Goal: Task Accomplishment & Management: Manage account settings

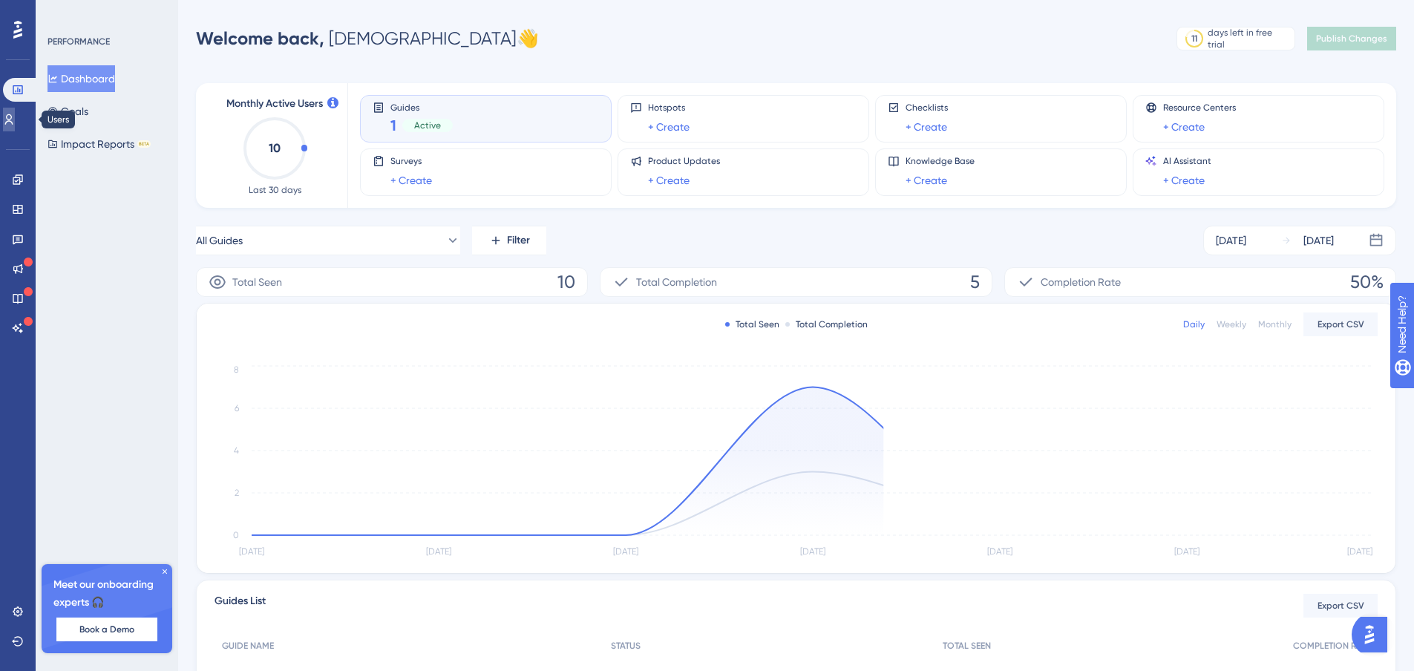
click at [15, 119] on icon at bounding box center [9, 120] width 12 height 12
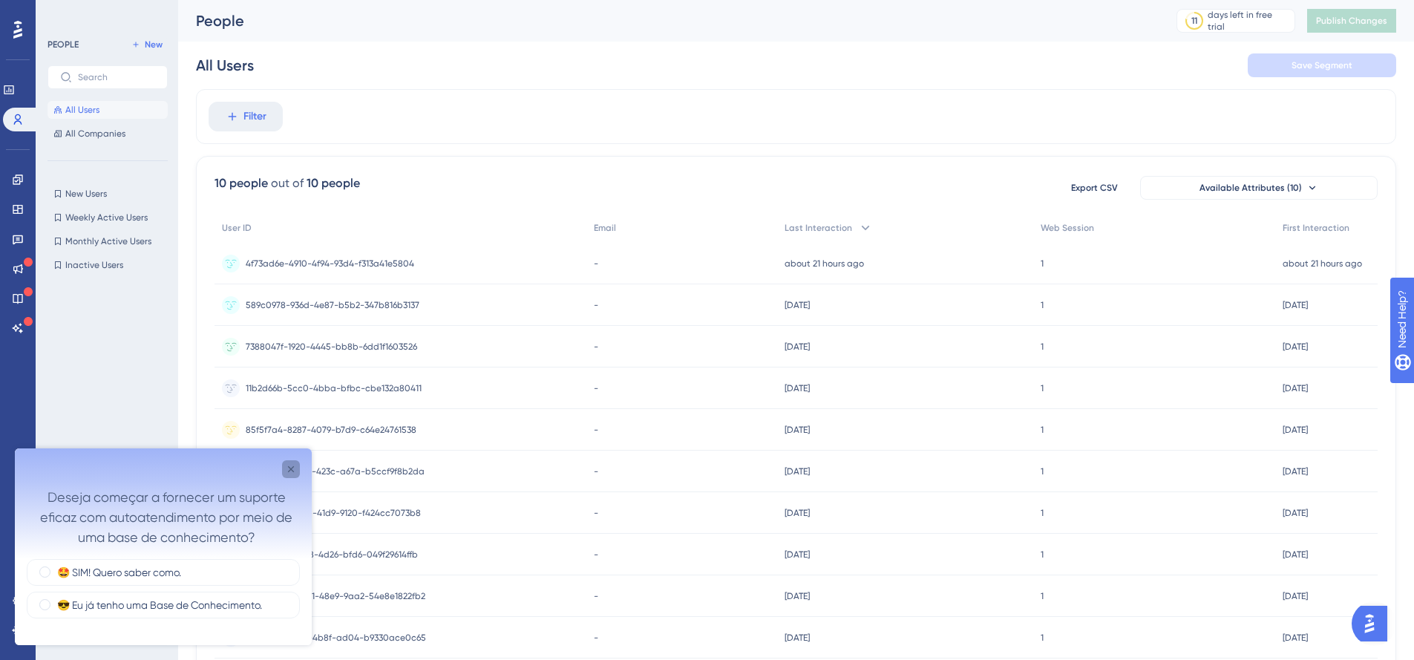
click at [289, 469] on icon "Close survey" at bounding box center [291, 469] width 12 height 12
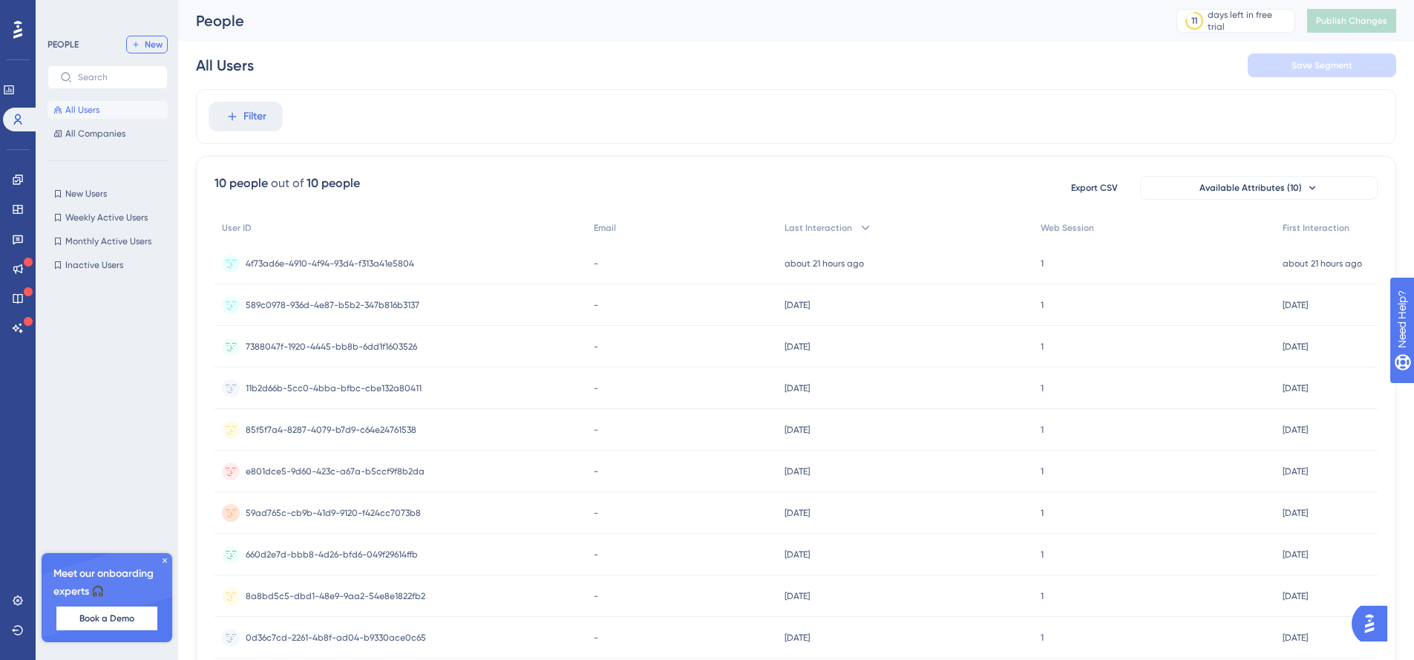
click at [161, 48] on span "New" at bounding box center [154, 45] width 18 height 12
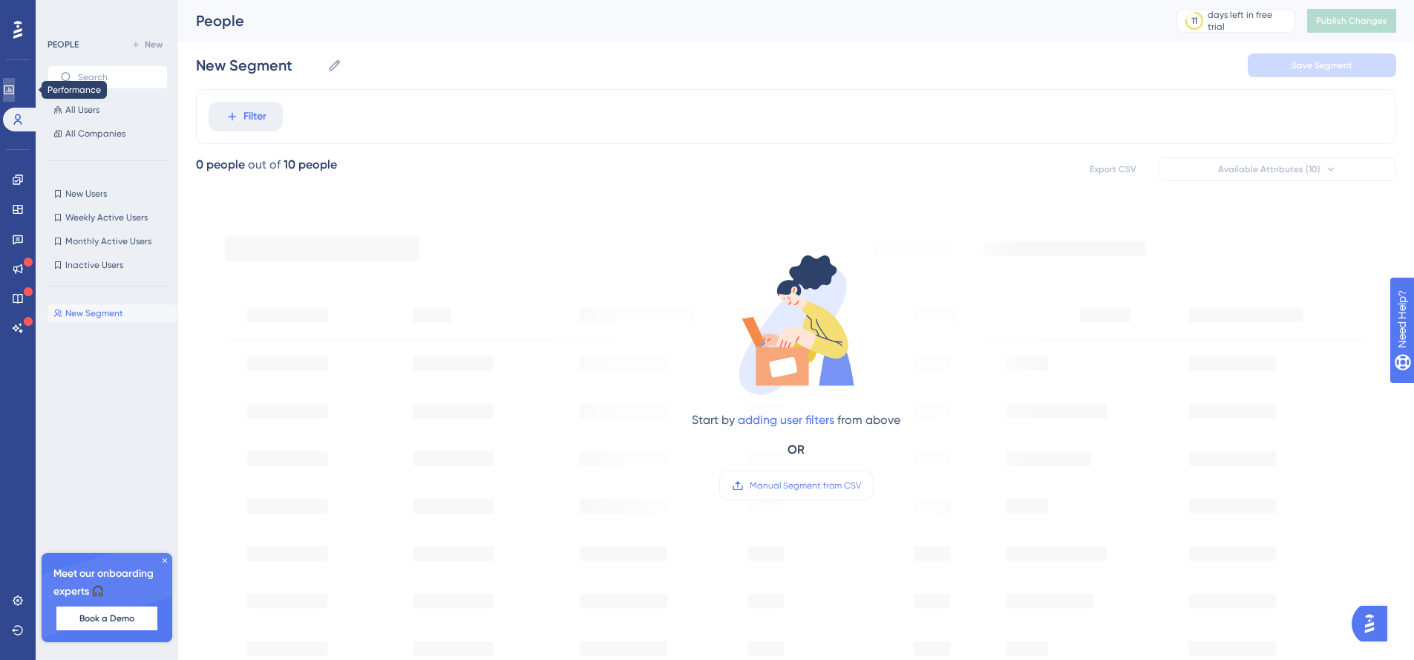
click at [15, 87] on icon at bounding box center [9, 90] width 12 height 12
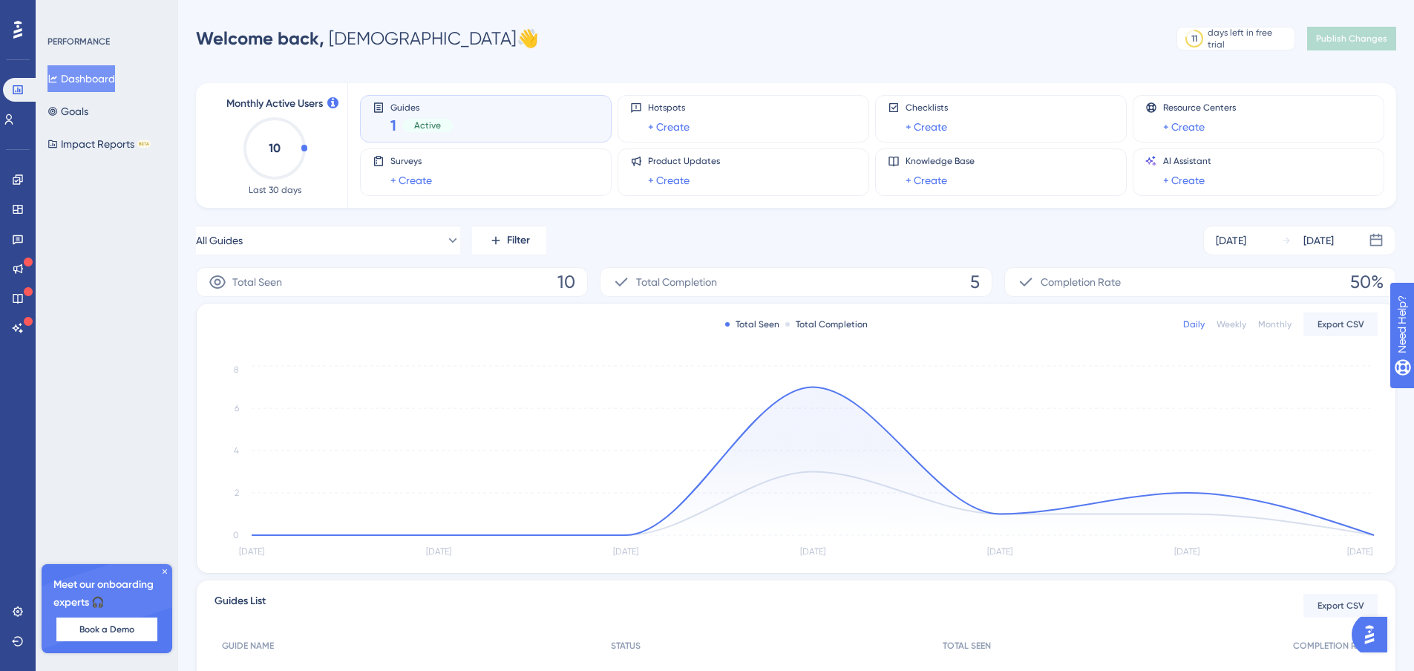
click at [80, 81] on button "Dashboard" at bounding box center [82, 78] width 68 height 27
click at [101, 632] on span "Book a Demo" at bounding box center [106, 629] width 55 height 12
click at [15, 123] on icon at bounding box center [9, 120] width 12 height 12
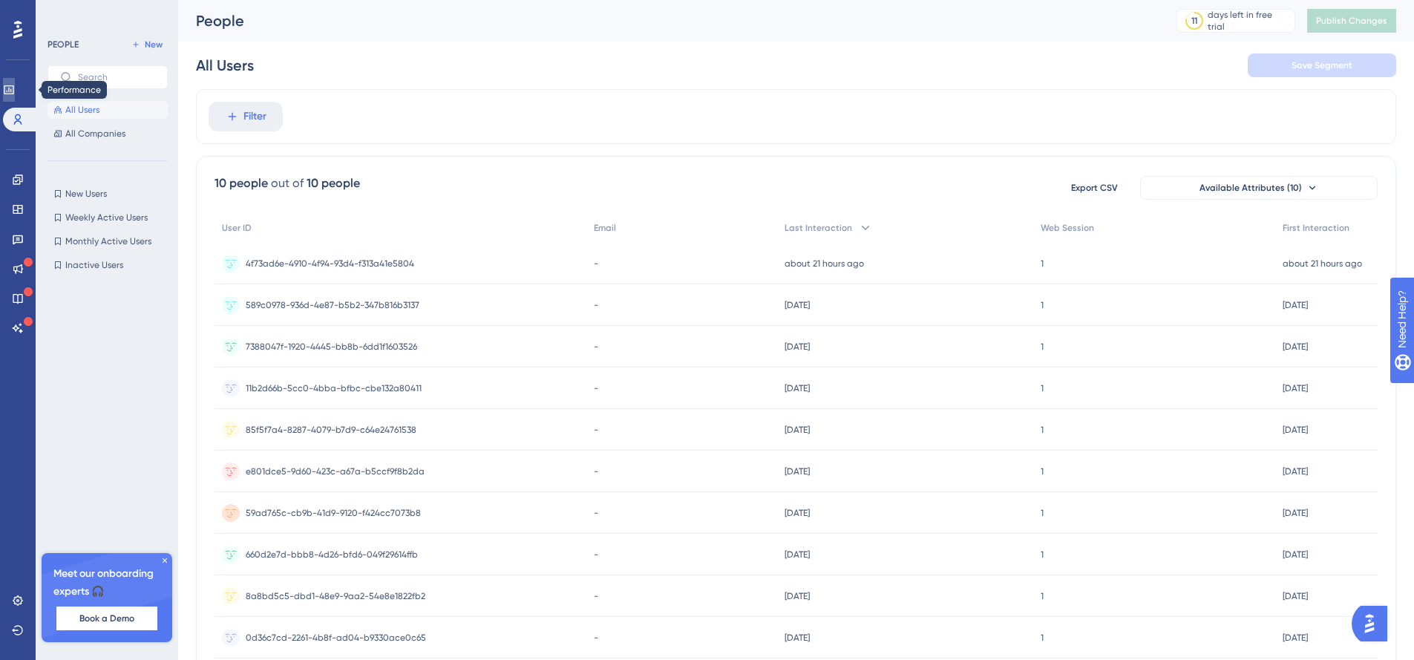
click at [13, 91] on icon at bounding box center [9, 89] width 10 height 9
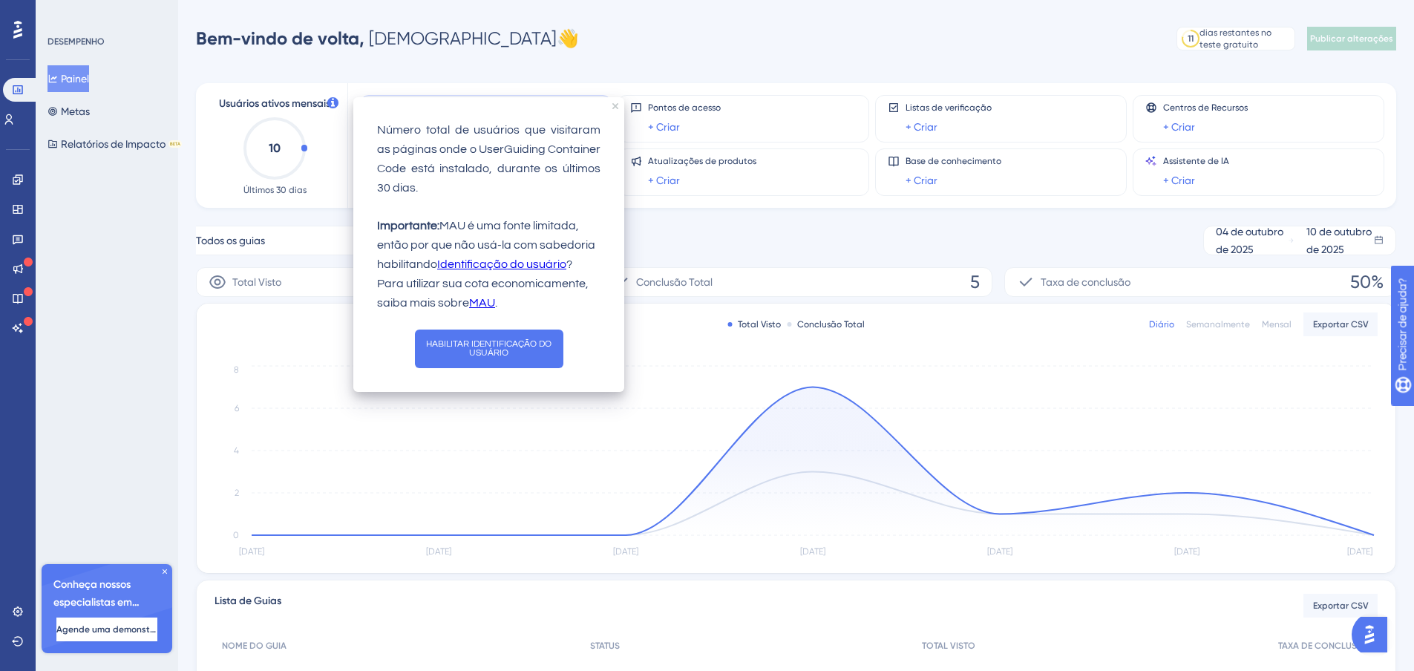
click at [737, 266] on div "Todos os guias Filtro [DATE] [DATE] Total Visto 10 Conclusão Total 5 Taxa de co…" at bounding box center [796, 509] width 1200 height 566
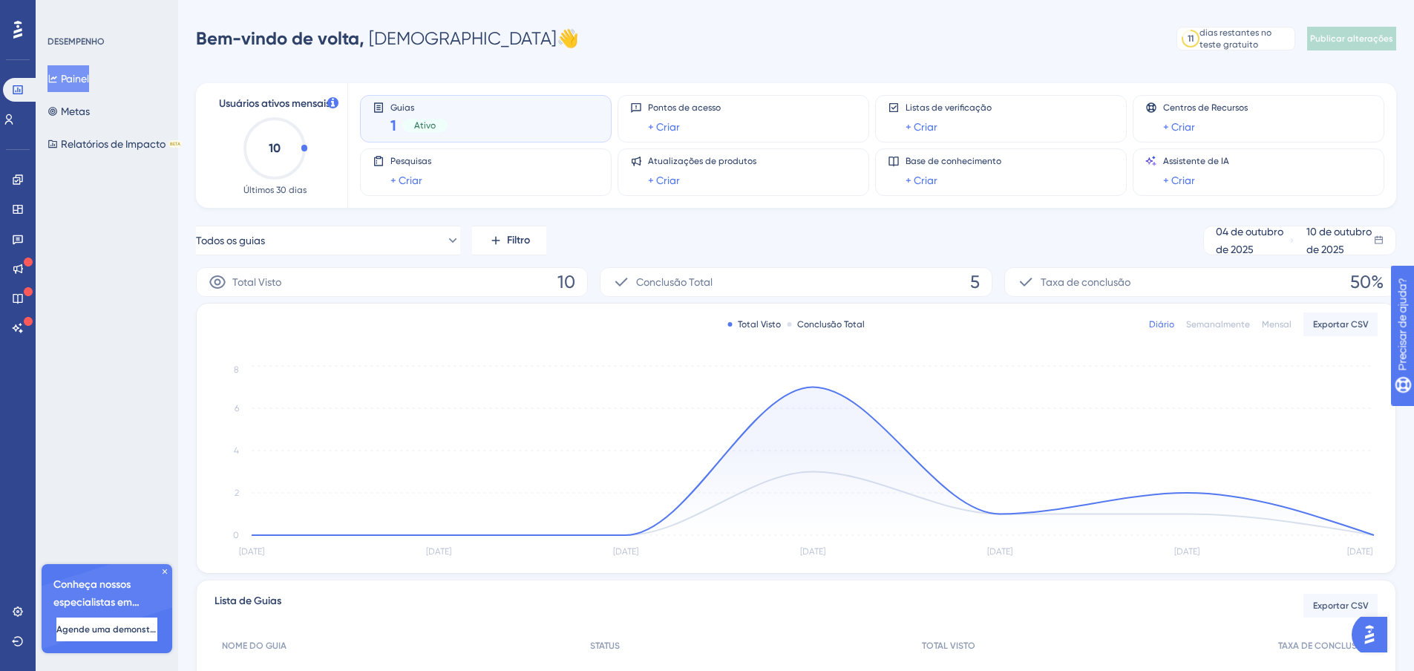
click at [1322, 69] on div "Usuários ativos mensais 10 Últimos 30 dias Guias 1 Ativo Pontos de acesso + Cri…" at bounding box center [796, 428] width 1200 height 727
click at [687, 35] on div "Bem-vindo de volta, [DEMOGRAPHIC_DATA] 👋 11 dias restantes no teste gratuito Cl…" at bounding box center [796, 39] width 1200 height 30
click at [433, 119] on span "Ativo" at bounding box center [425, 125] width 22 height 12
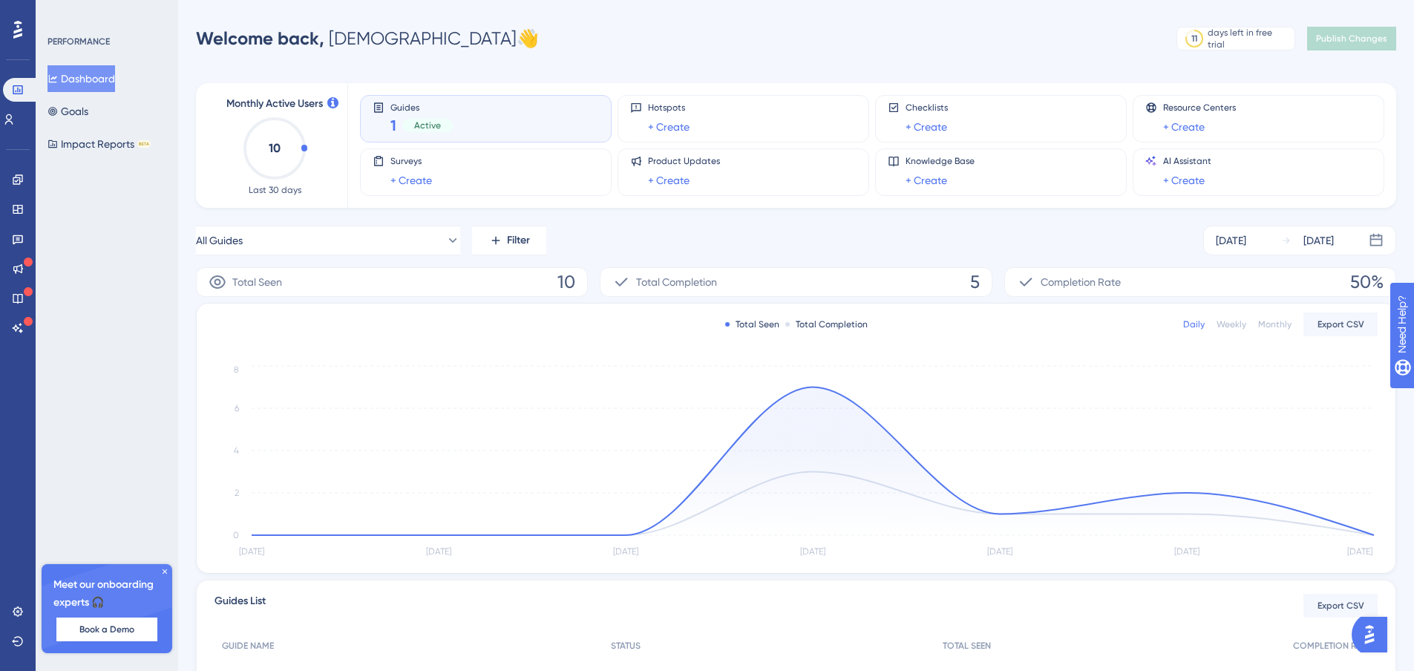
click at [947, 13] on div "Performance Users Engagement Widgets Feedback Product Updates Knowledge Base AI…" at bounding box center [707, 419] width 1414 height 839
click at [425, 129] on span "Active" at bounding box center [427, 125] width 27 height 12
click at [399, 106] on span "Guides" at bounding box center [421, 107] width 62 height 10
click at [420, 127] on span "Active" at bounding box center [427, 125] width 27 height 12
click at [391, 128] on span "1" at bounding box center [393, 125] width 6 height 21
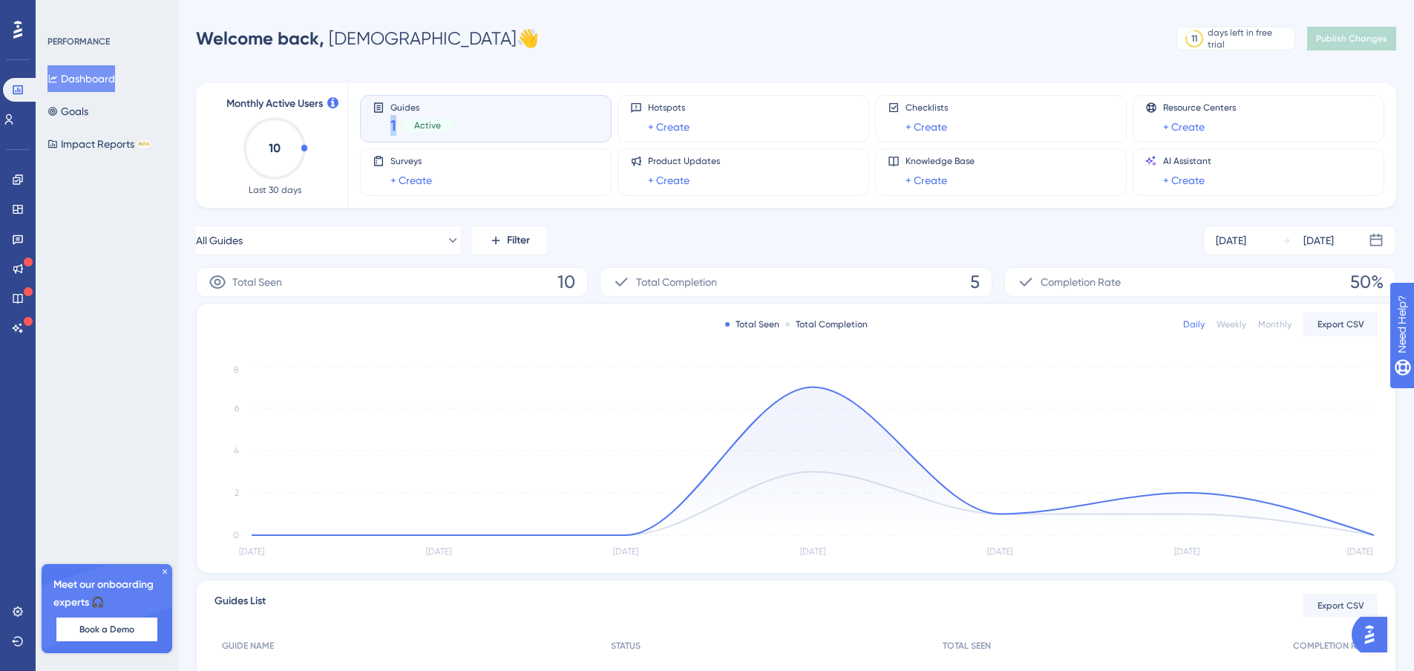
click at [391, 128] on span "1" at bounding box center [393, 125] width 6 height 21
click at [378, 105] on icon at bounding box center [378, 107] width 9 height 10
click at [85, 109] on button "Goals" at bounding box center [68, 111] width 41 height 27
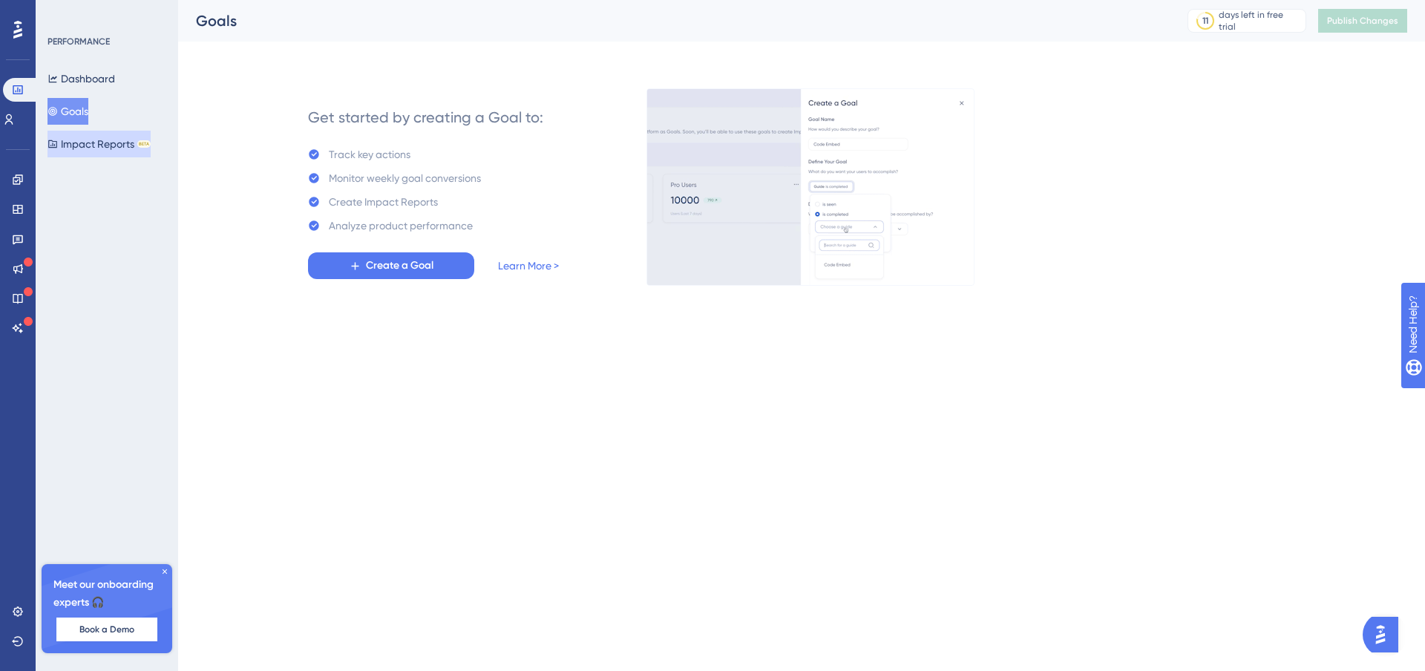
click at [87, 143] on button "Impact Reports BETA" at bounding box center [99, 144] width 103 height 27
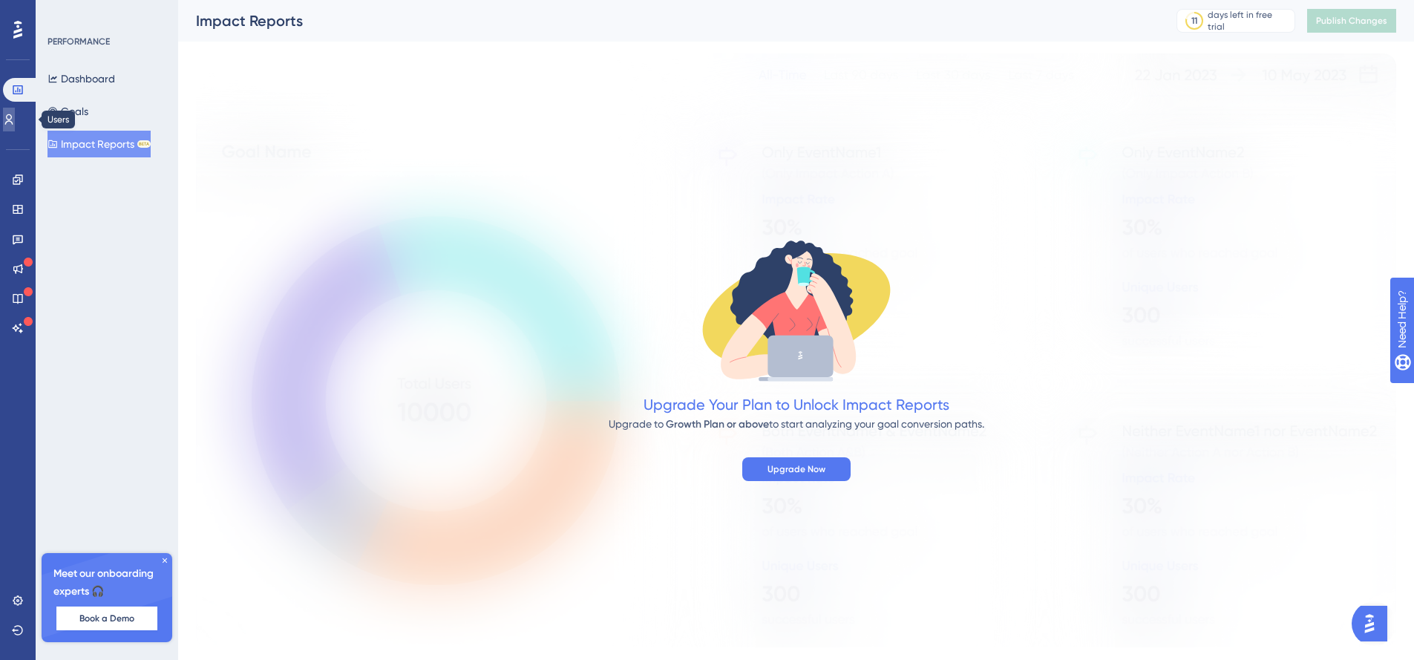
click at [13, 122] on icon at bounding box center [9, 119] width 8 height 10
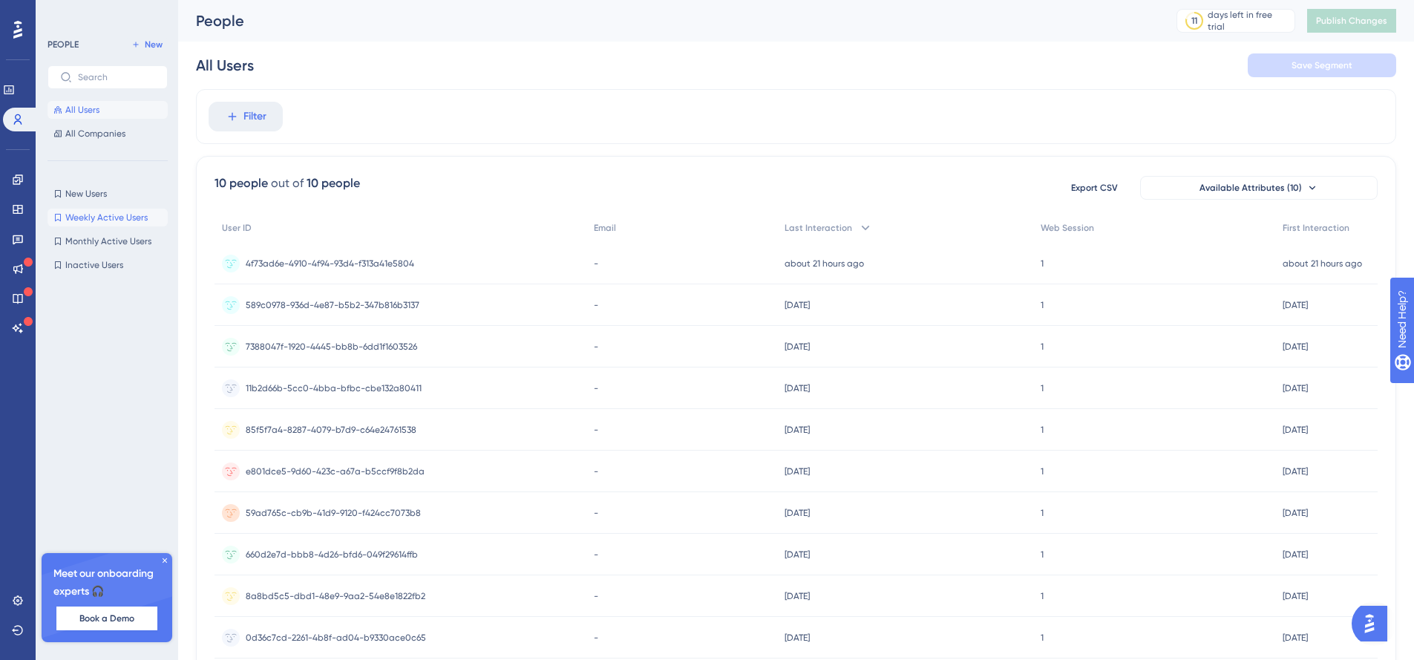
click at [107, 217] on span "Weekly Active Users" at bounding box center [106, 218] width 82 height 12
click at [104, 232] on button "Monthly Active Users Monthly Active Users" at bounding box center [108, 241] width 120 height 18
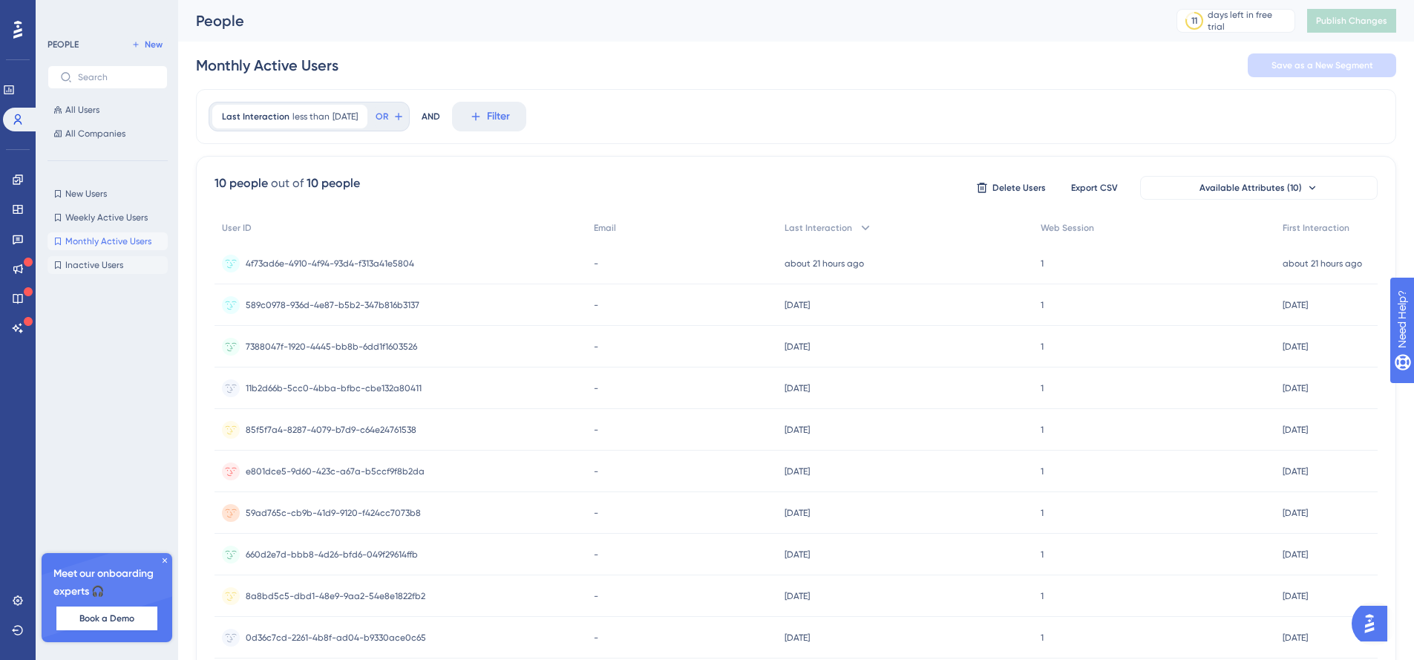
click at [99, 270] on span "Inactive Users" at bounding box center [94, 265] width 58 height 12
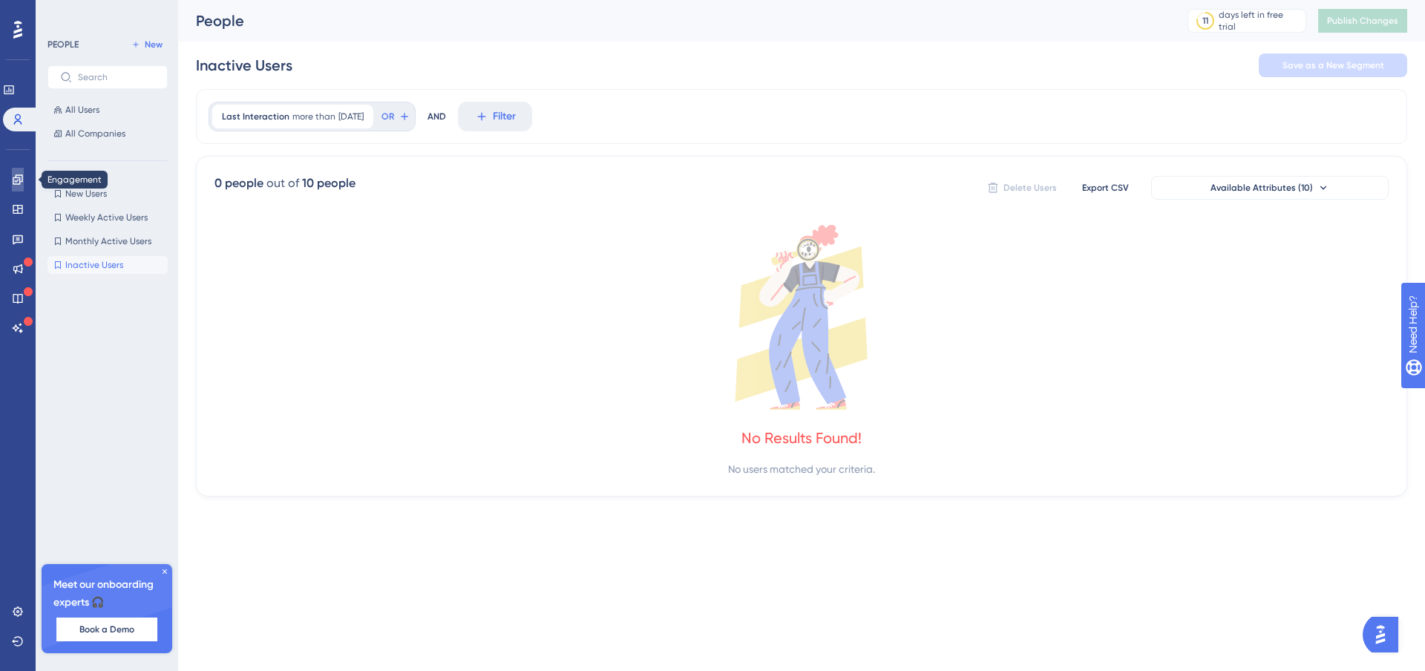
click at [21, 181] on icon at bounding box center [18, 179] width 10 height 10
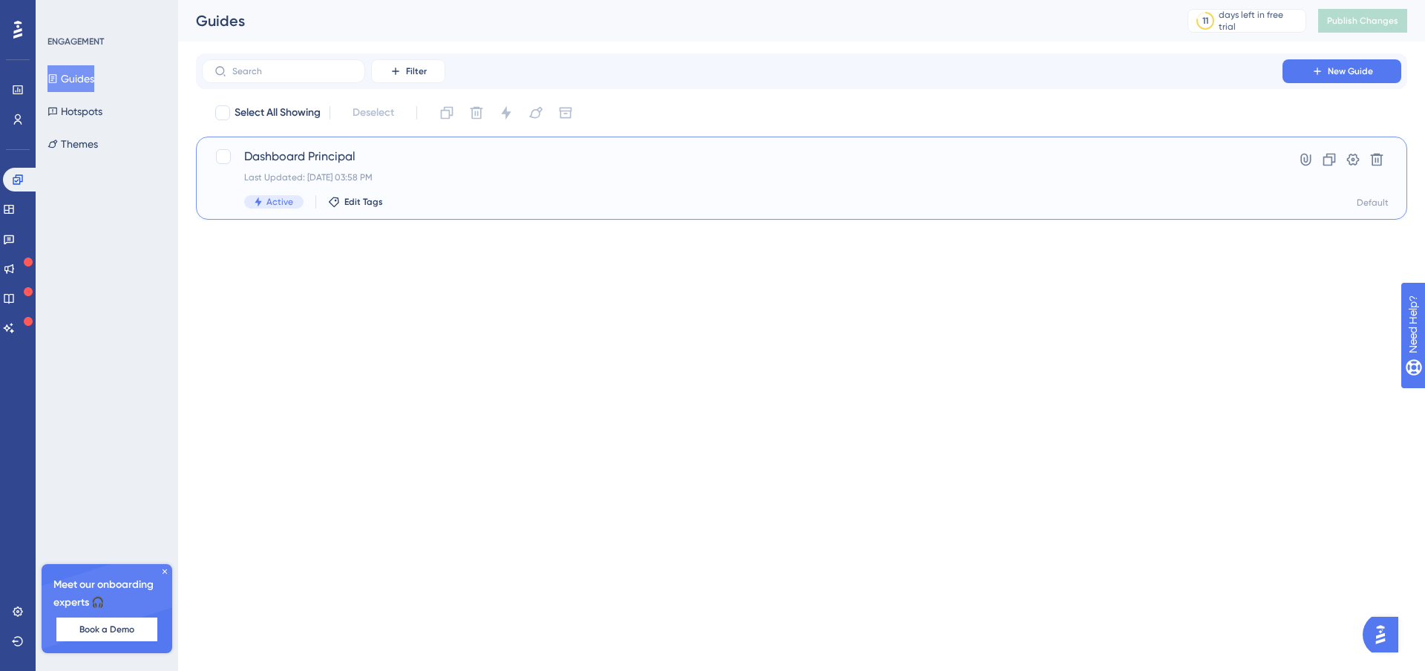
click at [248, 157] on span "Dashboard Principal" at bounding box center [742, 157] width 996 height 18
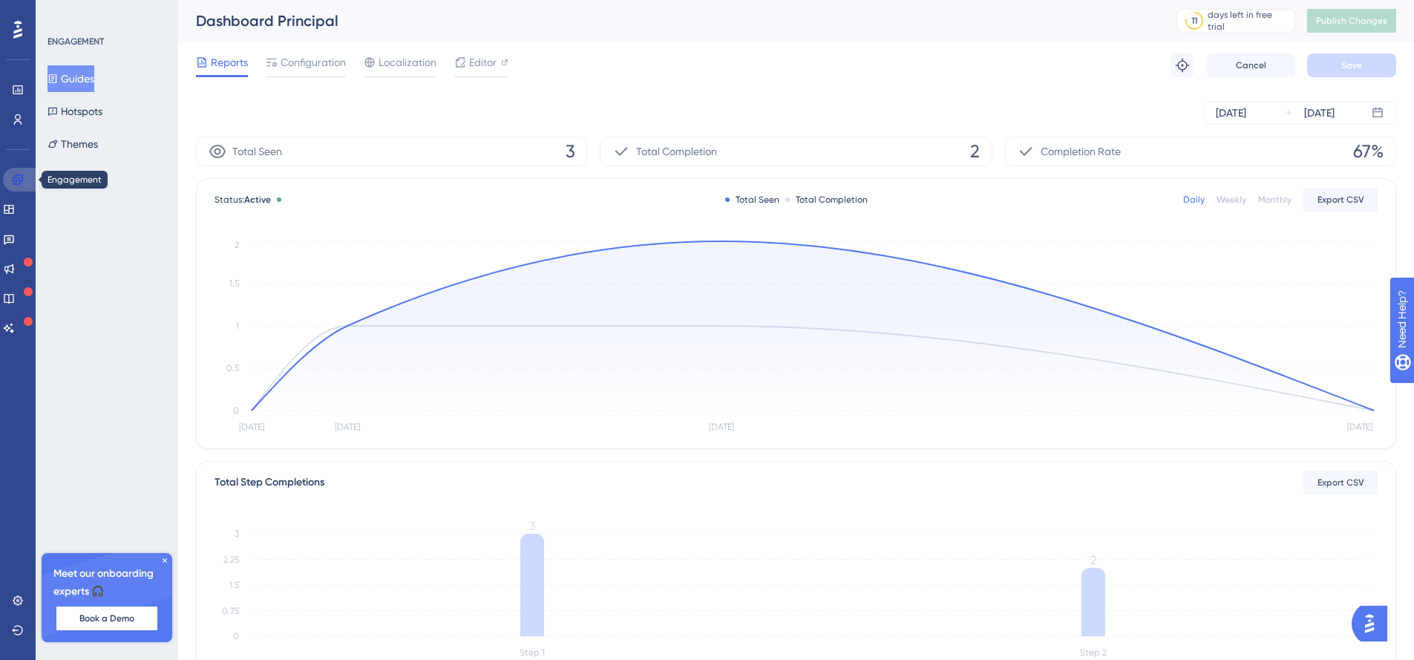
click at [16, 183] on icon at bounding box center [18, 180] width 12 height 12
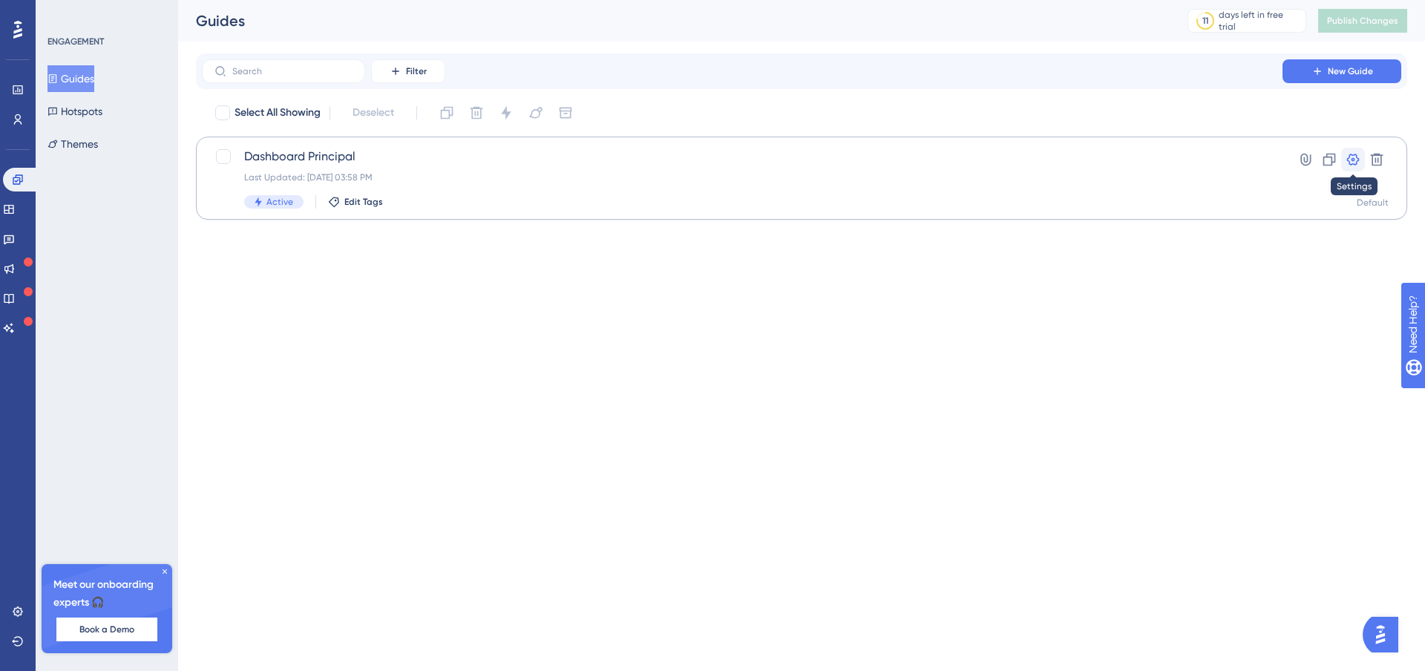
click at [1352, 160] on icon at bounding box center [1353, 160] width 13 height 12
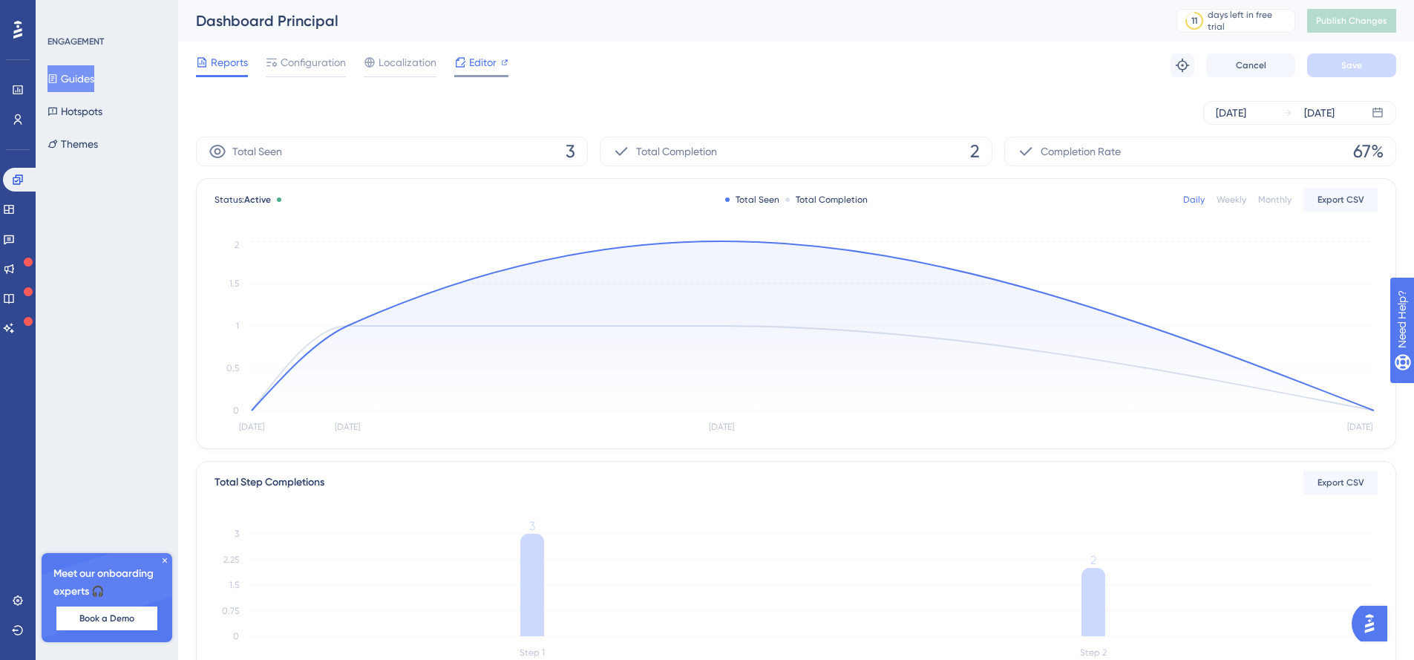
click at [486, 64] on span "Editor" at bounding box center [482, 62] width 27 height 18
click at [307, 68] on span "Configuration" at bounding box center [313, 62] width 65 height 18
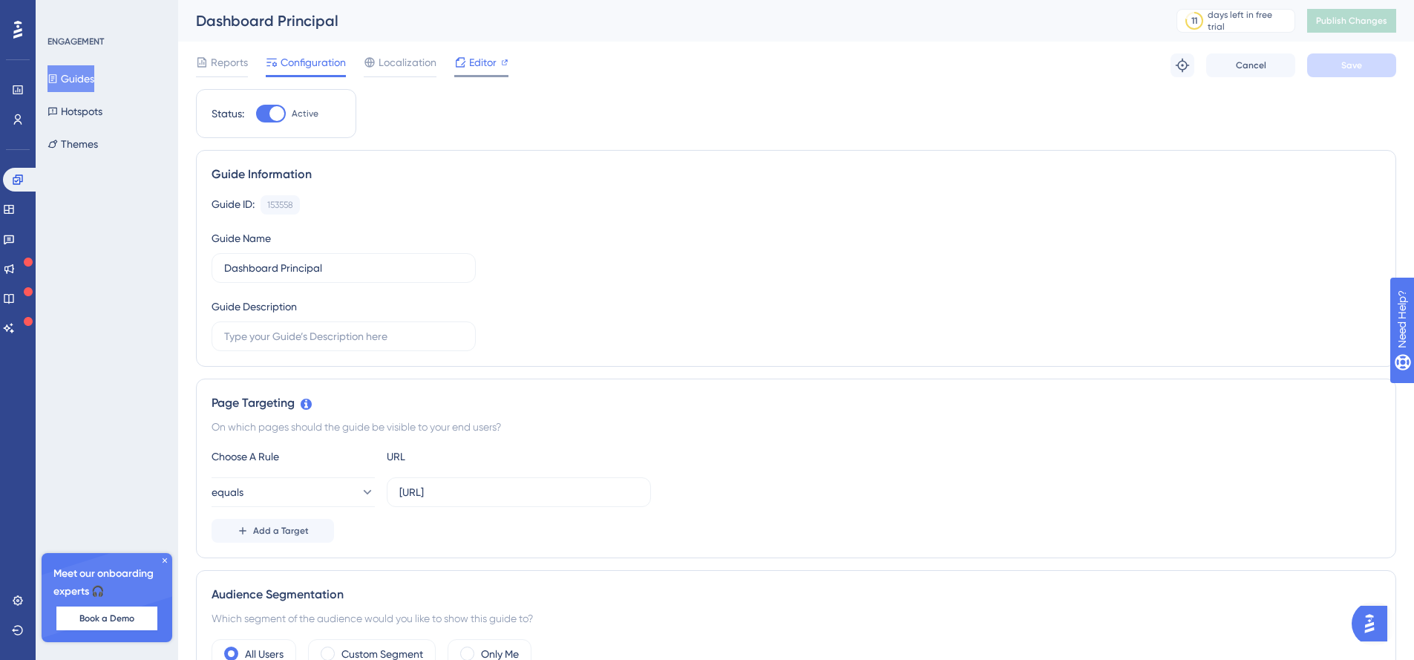
click at [474, 60] on span "Editor" at bounding box center [482, 62] width 27 height 18
click at [482, 63] on span "Editor" at bounding box center [482, 62] width 27 height 18
click at [90, 81] on button "Guides" at bounding box center [71, 78] width 47 height 27
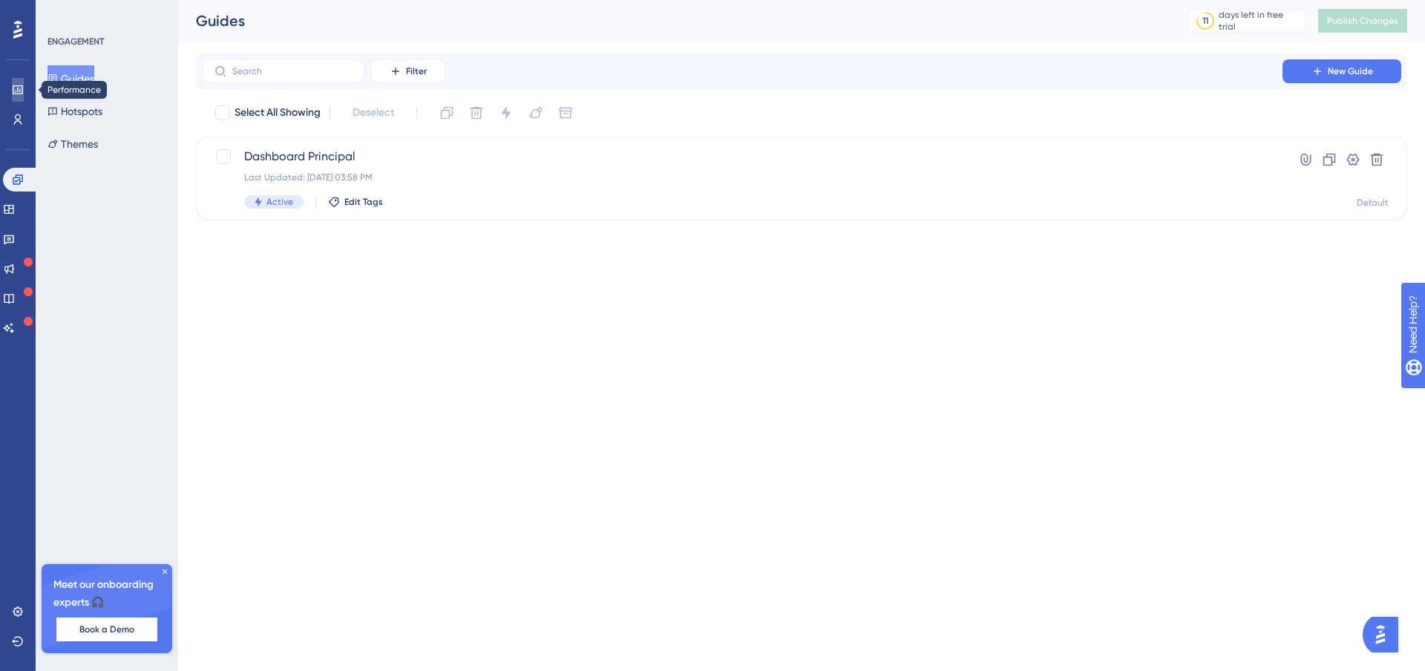
click at [21, 94] on icon at bounding box center [18, 89] width 10 height 9
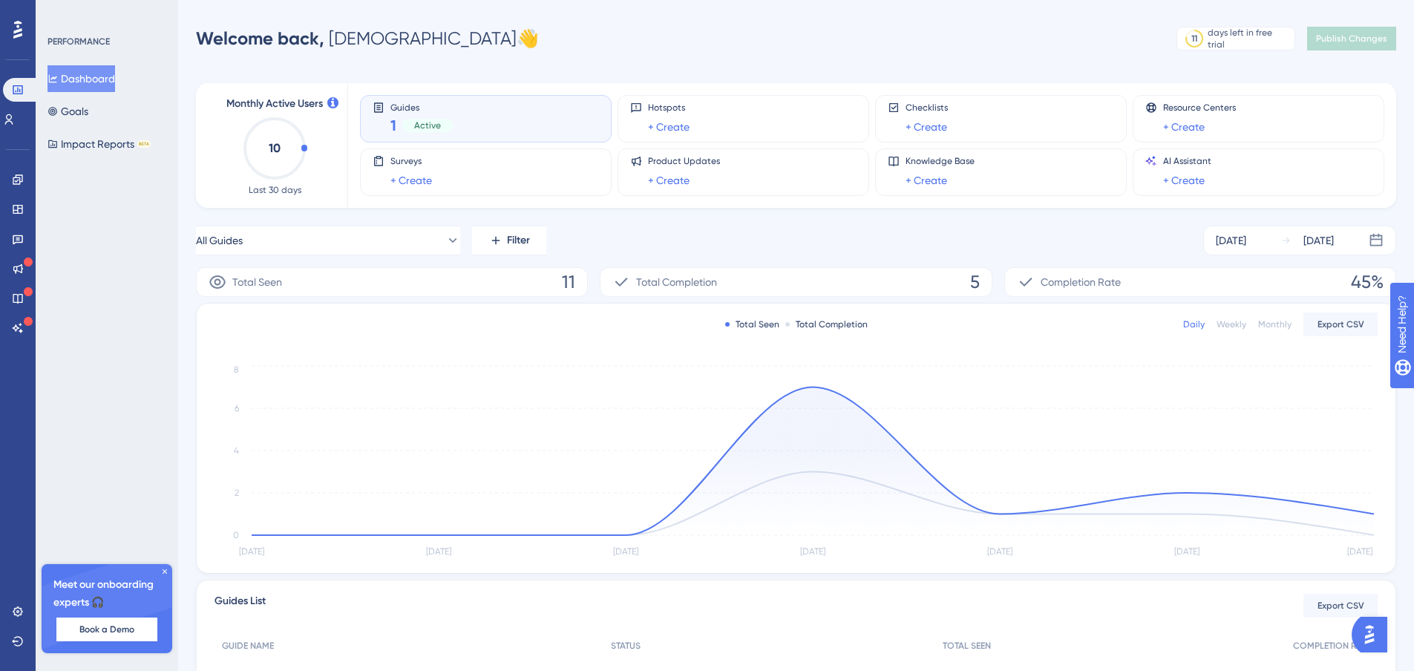
click at [166, 572] on icon at bounding box center [164, 571] width 9 height 9
